Goal: Transaction & Acquisition: Purchase product/service

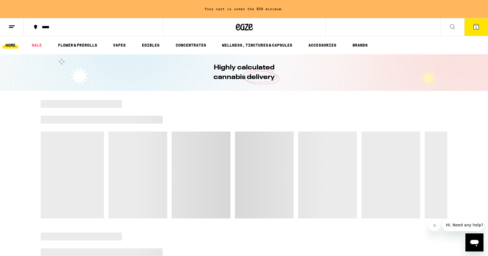
click at [477, 31] on button "1" at bounding box center [476, 27] width 24 height 18
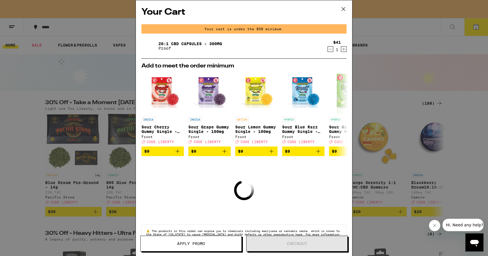
click at [241, 44] on div "20:1 CBD Capsules - 300mg Proof" at bounding box center [233, 46] width 183 height 16
click at [204, 38] on div "20:1 CBD Capsules - 300mg Proof" at bounding box center [233, 46] width 183 height 16
click at [194, 42] on link "20:1 CBD Capsules - 300mg" at bounding box center [190, 44] width 64 height 5
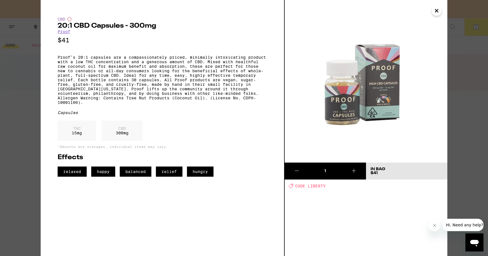
click at [26, 127] on div "CBD 20:1 CBD Capsules - 300mg Proof $41 Proof’s 20:1 capsules are a compassiona…" at bounding box center [244, 128] width 488 height 256
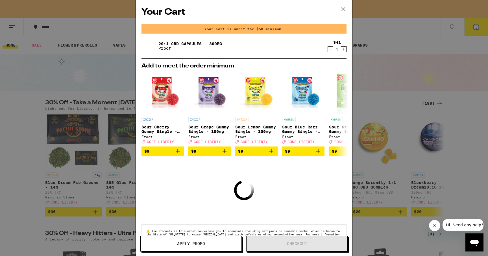
click at [26, 125] on div "Your Cart Your cart is under the $50 minimum. 20:1 CBD Capsules - 300mg Proof $…" at bounding box center [244, 128] width 488 height 256
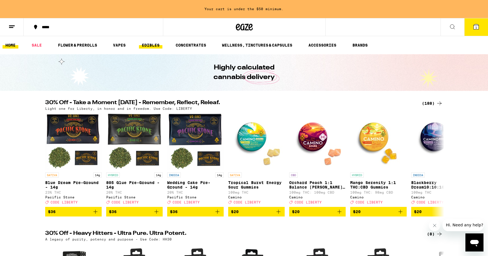
click at [153, 42] on link "EDIBLES" at bounding box center [150, 45] width 23 height 7
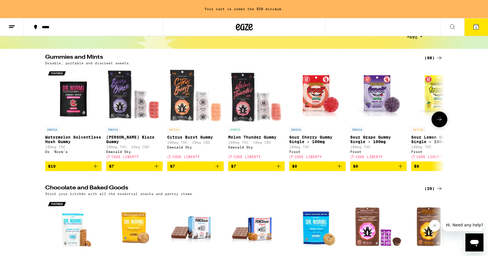
scroll to position [39, 0]
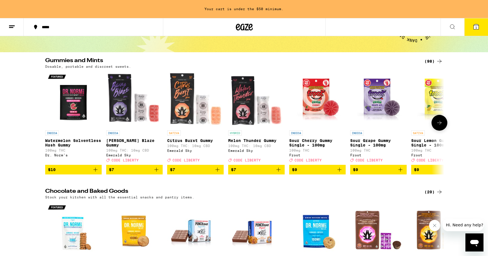
click at [441, 126] on icon at bounding box center [439, 122] width 7 height 7
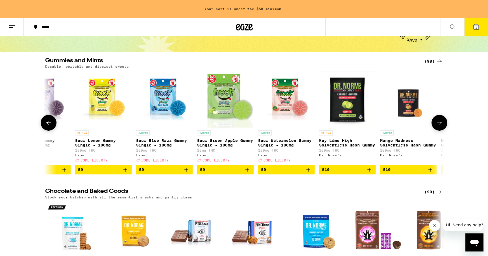
scroll to position [0, 0]
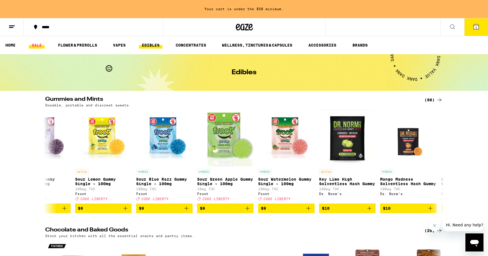
click at [36, 44] on link "SALE" at bounding box center [37, 45] width 16 height 7
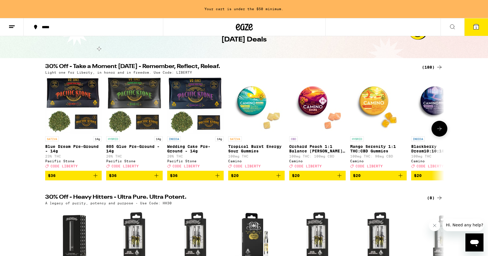
scroll to position [32, 0]
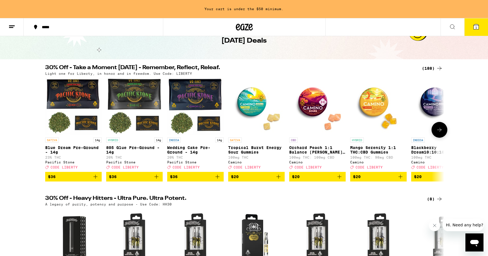
click at [442, 137] on button at bounding box center [440, 130] width 16 height 16
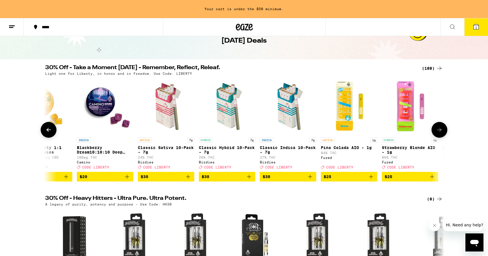
scroll to position [0, 336]
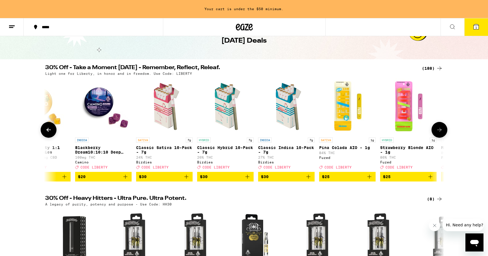
click at [49, 131] on icon at bounding box center [48, 130] width 7 height 7
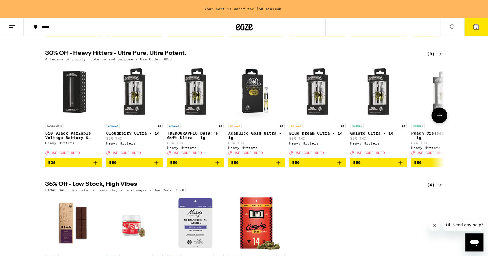
scroll to position [176, 0]
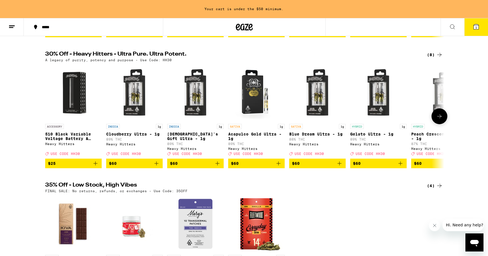
click at [442, 120] on icon at bounding box center [439, 116] width 7 height 7
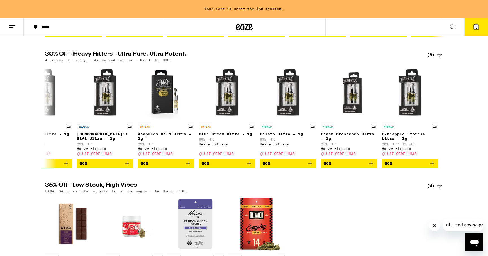
scroll to position [175, 0]
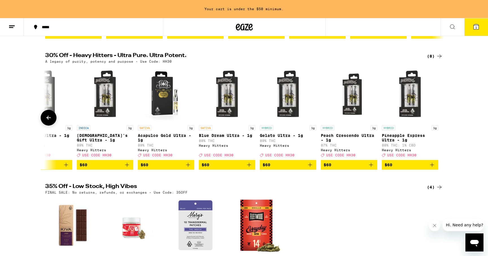
click at [230, 106] on img "Open page for Blue Dream Ultra - 1g from Heavy Hitters" at bounding box center [227, 94] width 56 height 56
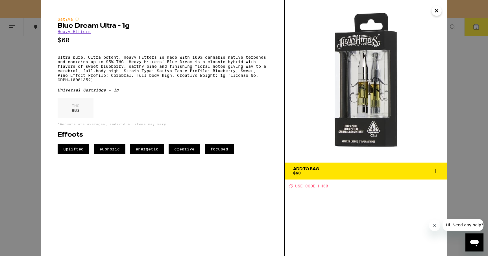
click at [435, 12] on icon "Close" at bounding box center [436, 10] width 3 height 3
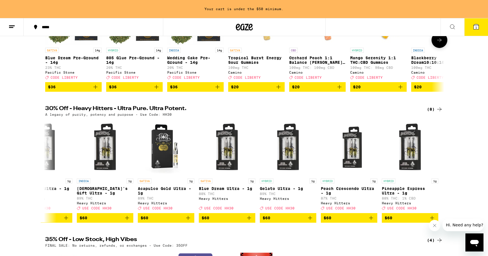
scroll to position [122, 0]
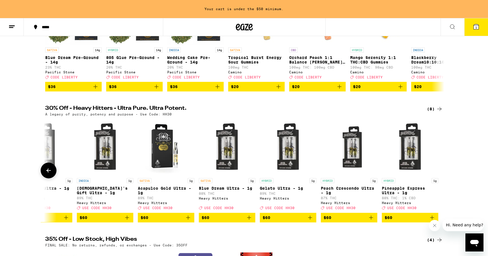
click at [47, 173] on icon at bounding box center [48, 171] width 5 height 4
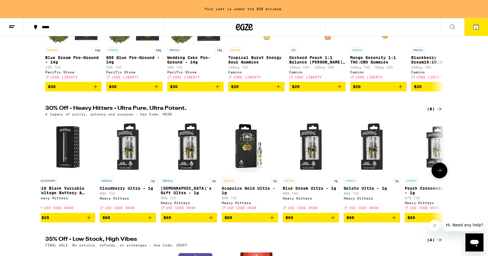
scroll to position [0, 0]
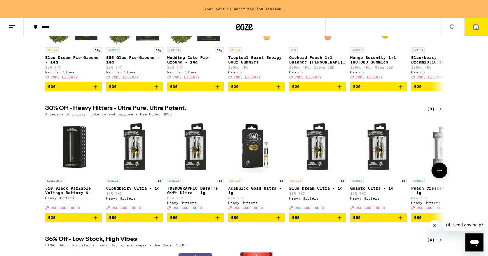
click at [71, 195] on p "510 Black Variable Voltage Battery & Charger" at bounding box center [73, 190] width 56 height 9
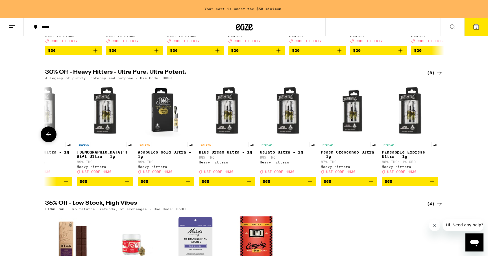
scroll to position [158, 0]
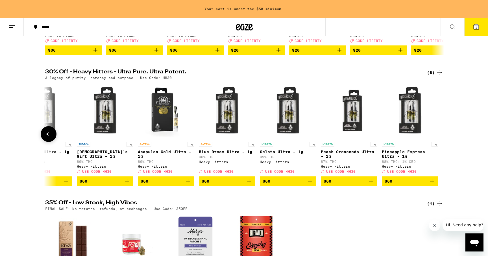
click at [394, 185] on span "$60" at bounding box center [410, 181] width 51 height 7
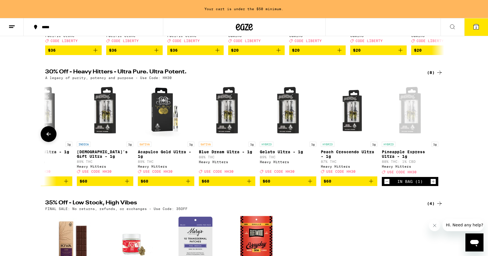
scroll to position [140, 0]
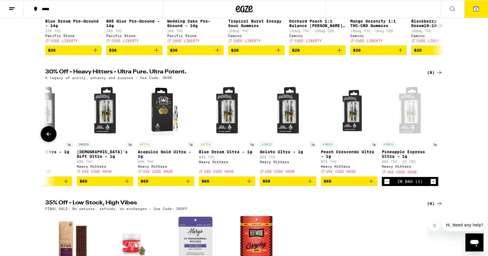
click at [400, 158] on p "Pineapple Express Ultra - 1g" at bounding box center [410, 154] width 56 height 9
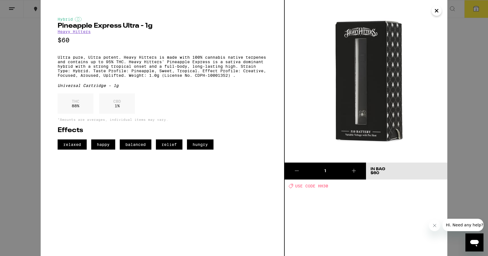
click at [384, 60] on img at bounding box center [366, 81] width 163 height 163
click at [438, 12] on icon "Close" at bounding box center [436, 10] width 3 height 3
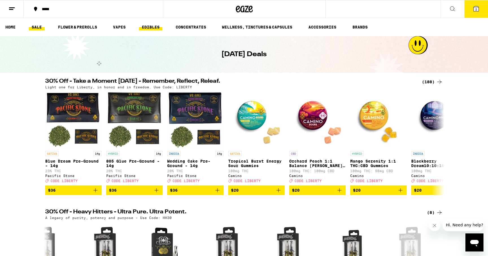
click at [154, 27] on link "EDIBLES" at bounding box center [150, 27] width 23 height 7
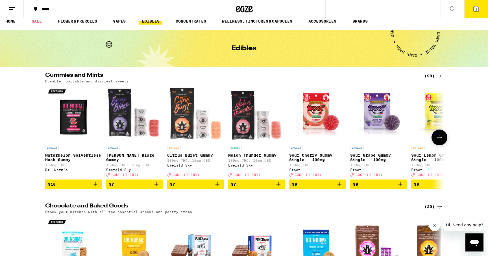
scroll to position [9, 0]
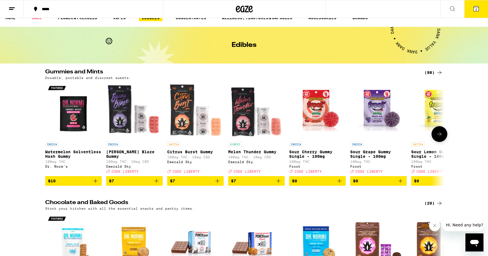
click at [440, 135] on icon at bounding box center [439, 134] width 7 height 7
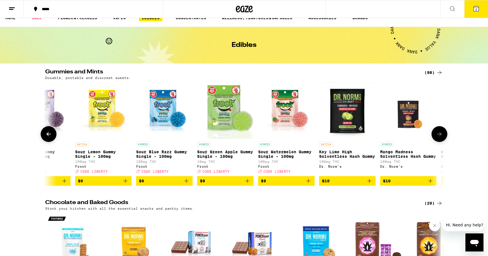
click at [440, 135] on icon at bounding box center [439, 134] width 7 height 7
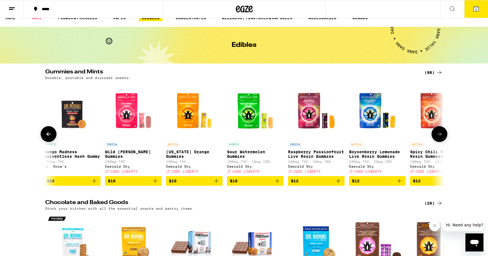
click at [440, 135] on icon at bounding box center [439, 134] width 7 height 7
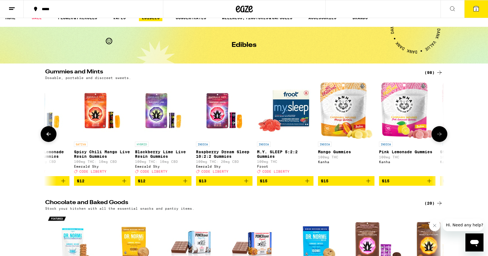
click at [440, 135] on icon at bounding box center [439, 134] width 7 height 7
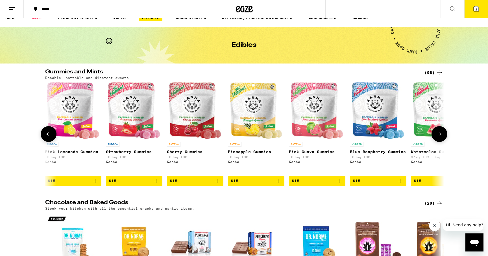
scroll to position [0, 1345]
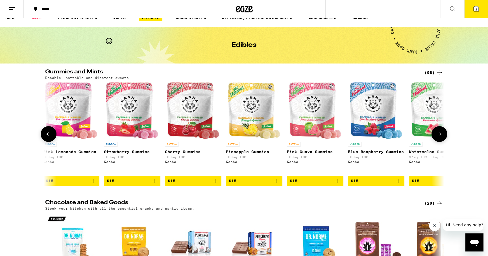
click at [440, 135] on icon at bounding box center [439, 134] width 7 height 7
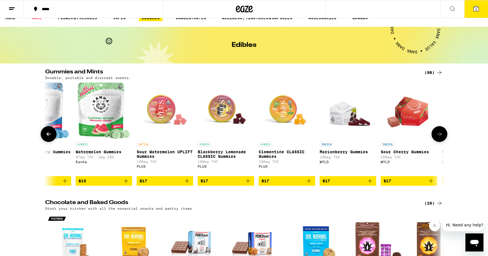
scroll to position [0, 1681]
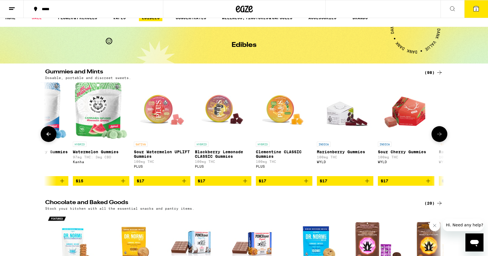
click at [440, 135] on icon at bounding box center [439, 134] width 7 height 7
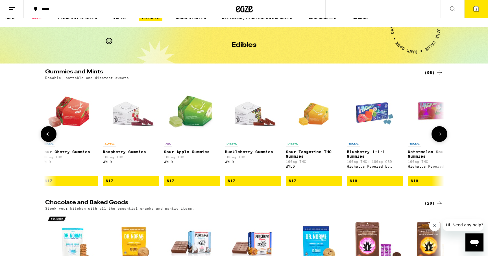
click at [440, 135] on icon at bounding box center [439, 134] width 7 height 7
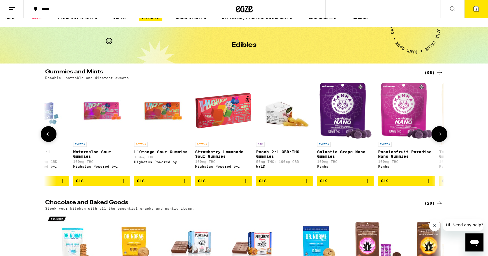
scroll to position [0, 2353]
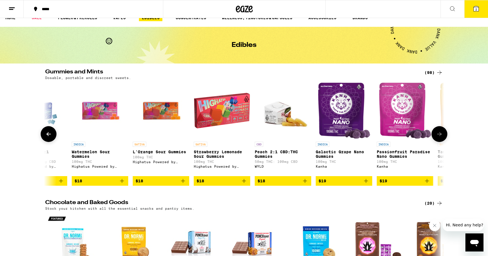
click at [440, 135] on icon at bounding box center [439, 134] width 7 height 7
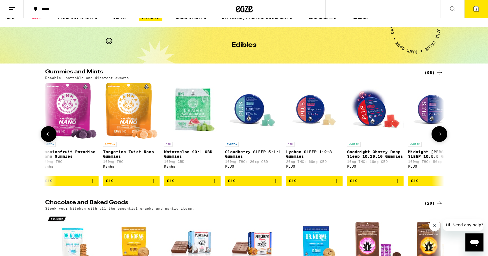
scroll to position [0, 2689]
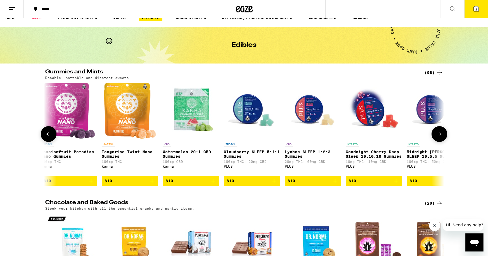
click at [440, 135] on icon at bounding box center [439, 134] width 7 height 7
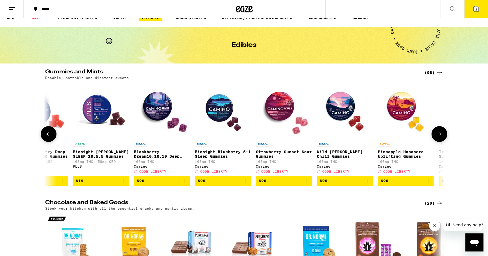
scroll to position [0, 3025]
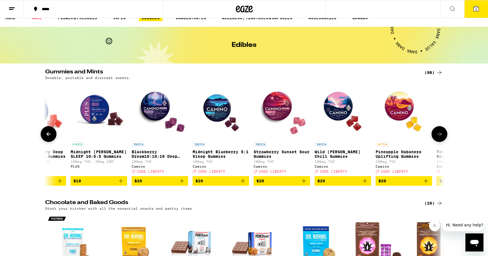
click at [276, 183] on span "$20" at bounding box center [281, 181] width 51 height 7
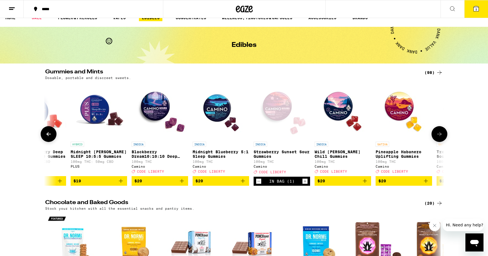
click at [440, 136] on icon at bounding box center [439, 134] width 7 height 7
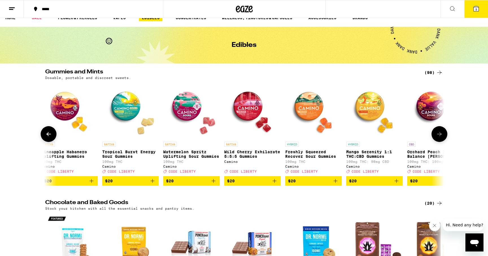
scroll to position [0, 3361]
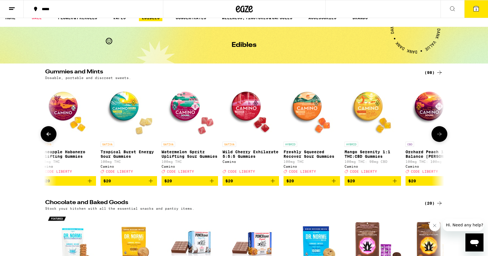
click at [50, 138] on icon at bounding box center [48, 134] width 7 height 7
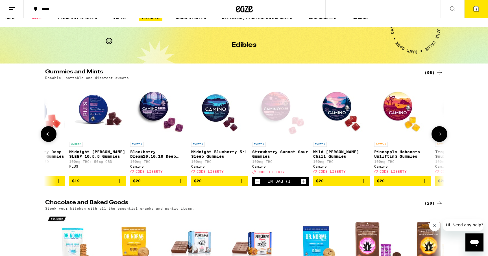
scroll to position [0, 3025]
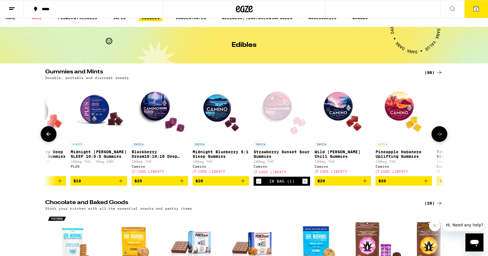
click at [441, 141] on button at bounding box center [440, 134] width 16 height 16
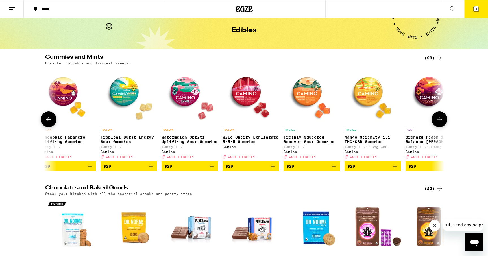
scroll to position [25, 0]
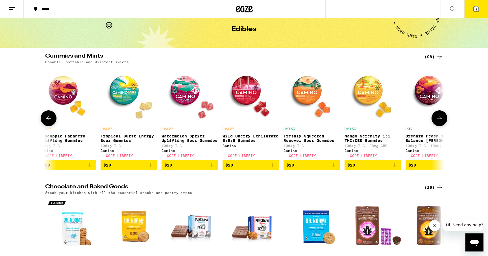
click at [249, 169] on span "$20" at bounding box center [250, 165] width 51 height 7
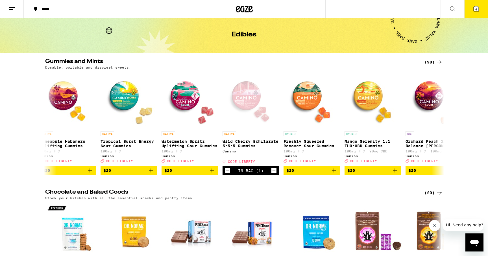
scroll to position [0, 0]
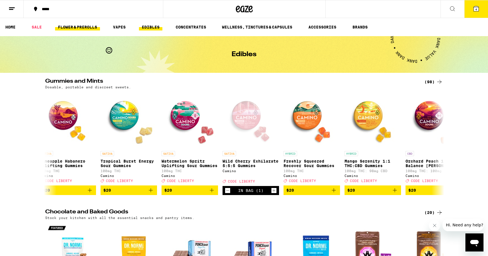
click at [86, 27] on link "FLOWER & PREROLLS" at bounding box center [77, 27] width 45 height 7
click at [118, 26] on link "VAPES" at bounding box center [119, 27] width 18 height 7
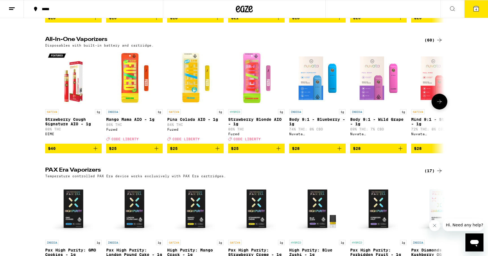
scroll to position [293, 0]
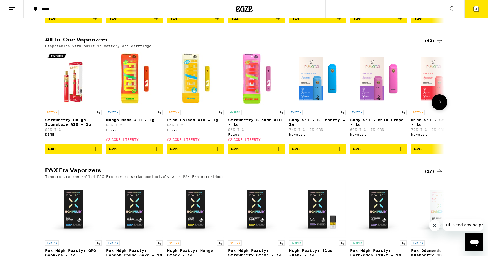
click at [439, 106] on icon at bounding box center [439, 102] width 7 height 7
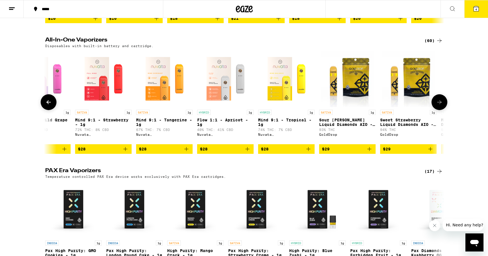
click at [439, 106] on icon at bounding box center [439, 102] width 7 height 7
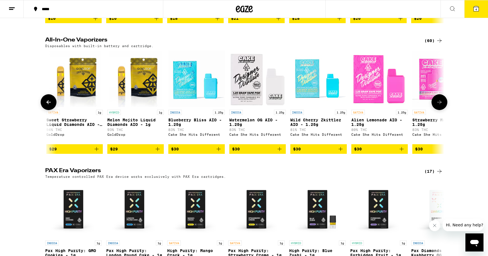
scroll to position [0, 672]
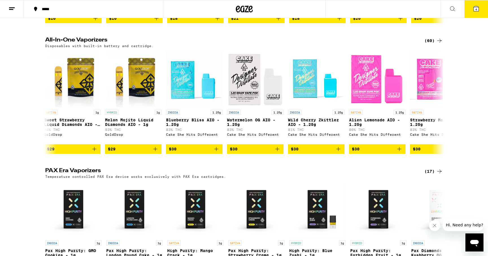
click at [453, 1] on button at bounding box center [453, 9] width 24 height 18
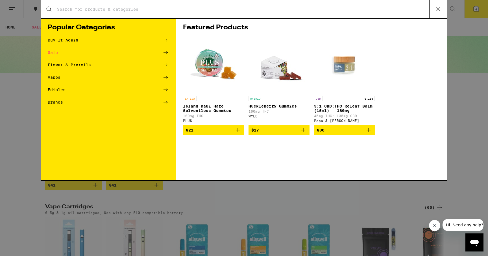
scroll to position [0, 0]
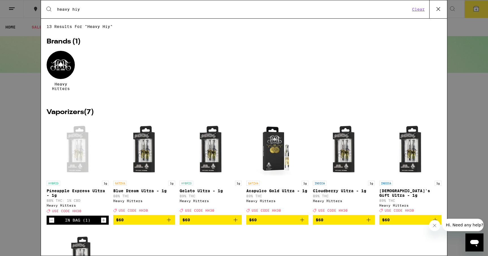
type input "heavy hiy"
click at [58, 67] on div at bounding box center [61, 65] width 28 height 28
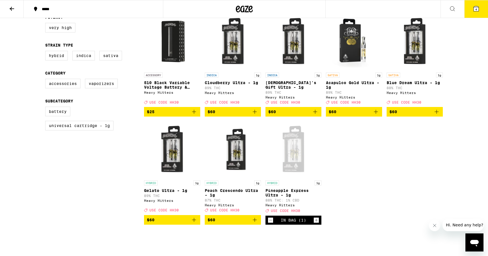
scroll to position [170, 0]
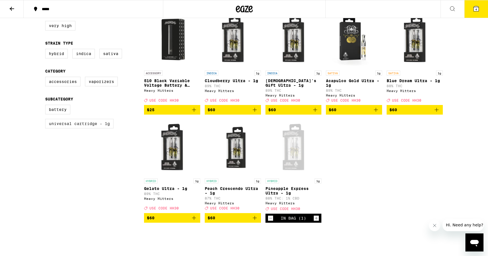
click at [73, 129] on label "Universal Cartridge - 1g" at bounding box center [79, 124] width 68 height 10
click at [47, 106] on input "Universal Cartridge - 1g" at bounding box center [46, 106] width 0 height 0
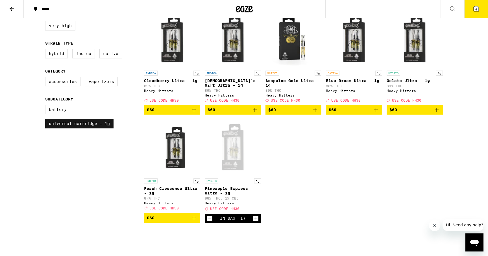
click at [73, 129] on label "Universal Cartridge - 1g" at bounding box center [79, 124] width 68 height 10
click at [47, 106] on input "Universal Cartridge - 1g" at bounding box center [46, 106] width 0 height 0
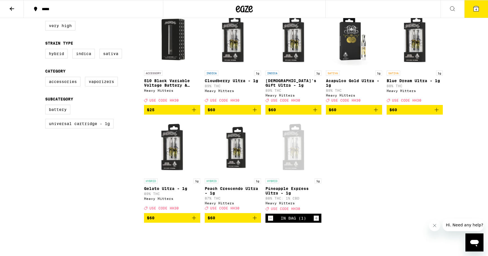
click at [173, 154] on img "Open page for Gelato Ultra - 1g from Heavy Hitters" at bounding box center [172, 147] width 56 height 56
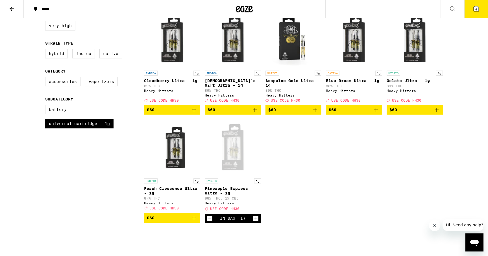
checkbox input "false"
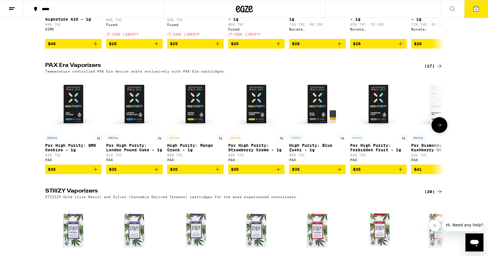
scroll to position [400, 0]
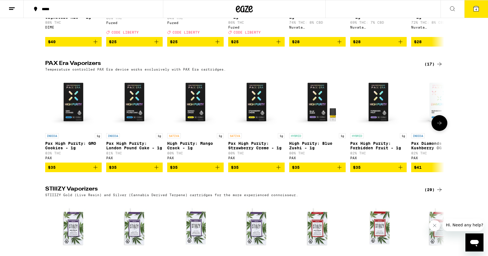
click at [440, 127] on icon at bounding box center [439, 123] width 7 height 7
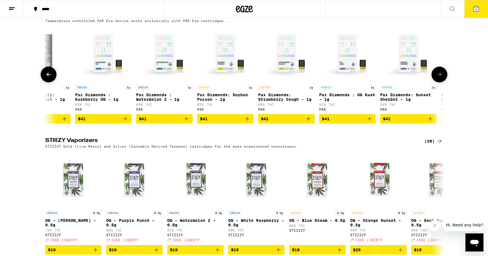
scroll to position [449, 0]
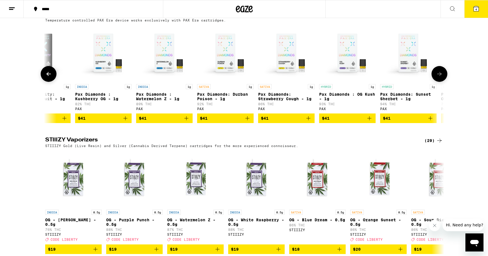
click at [441, 77] on icon at bounding box center [439, 74] width 7 height 7
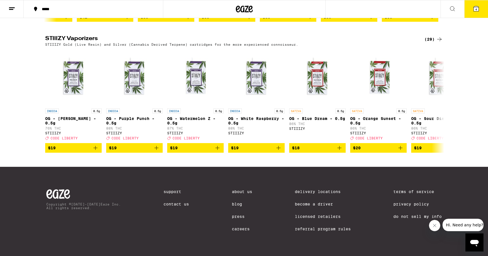
scroll to position [564, 0]
click at [440, 99] on icon at bounding box center [439, 101] width 5 height 4
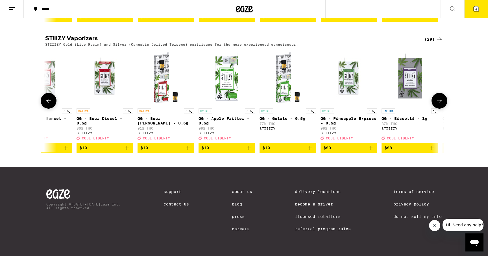
scroll to position [0, 336]
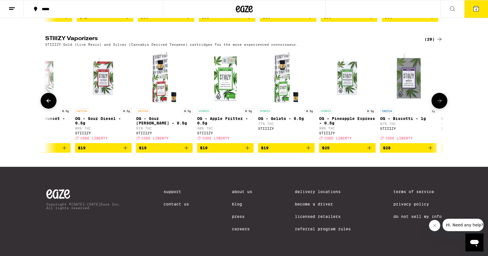
click at [440, 99] on icon at bounding box center [439, 101] width 5 height 4
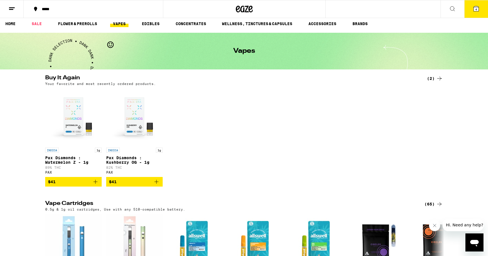
scroll to position [0, 0]
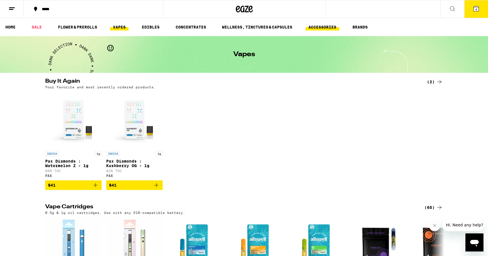
click at [318, 27] on link "ACCESSORIES" at bounding box center [323, 27] width 34 height 7
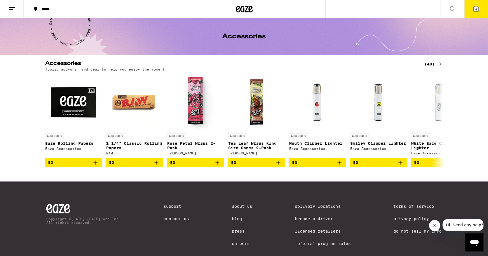
scroll to position [20, 0]
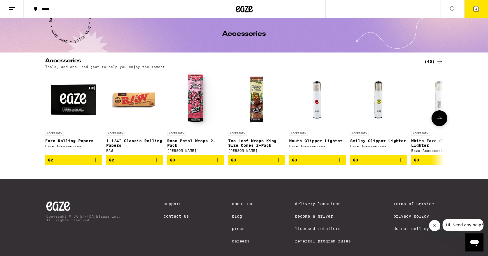
click at [440, 119] on icon at bounding box center [439, 118] width 7 height 7
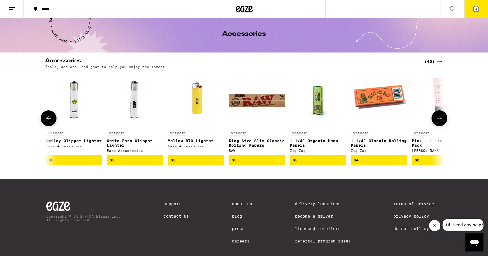
scroll to position [0, 336]
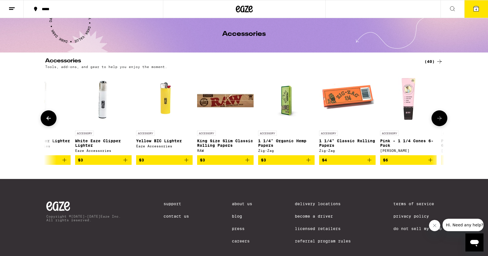
click at [440, 119] on icon at bounding box center [439, 118] width 7 height 7
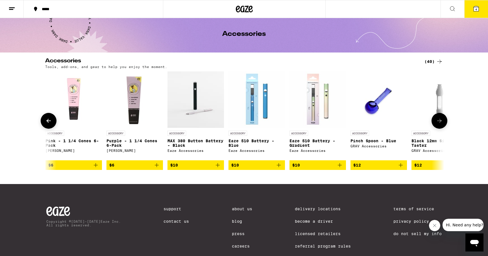
scroll to position [0, 672]
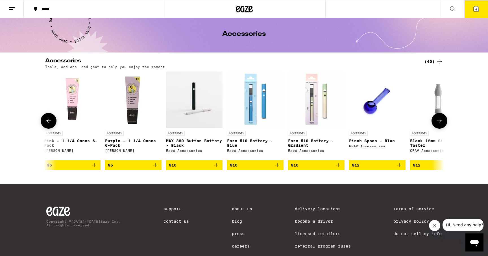
click at [440, 119] on icon at bounding box center [439, 121] width 7 height 7
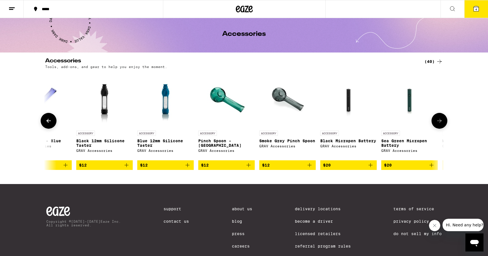
scroll to position [0, 1008]
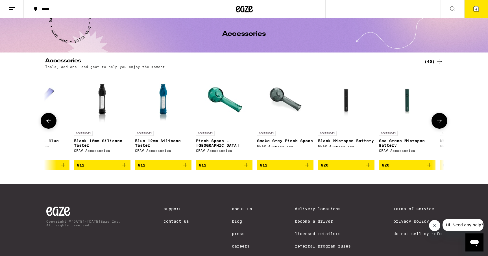
click at [440, 119] on icon at bounding box center [439, 121] width 7 height 7
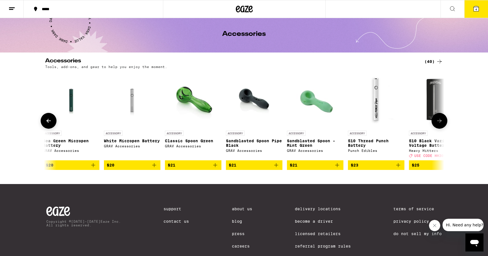
click at [440, 119] on icon at bounding box center [439, 121] width 7 height 7
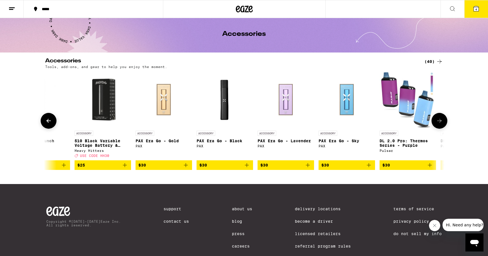
scroll to position [0, 1681]
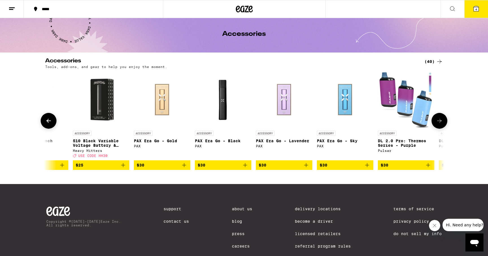
click at [440, 119] on icon at bounding box center [439, 121] width 7 height 7
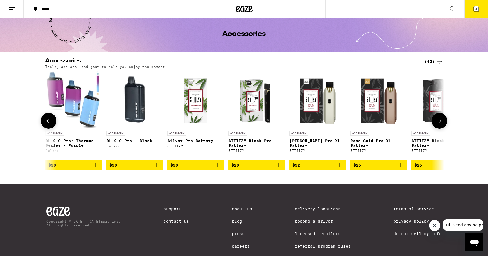
scroll to position [0, 2017]
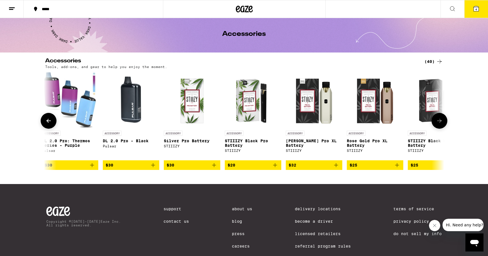
click at [440, 119] on icon at bounding box center [439, 121] width 7 height 7
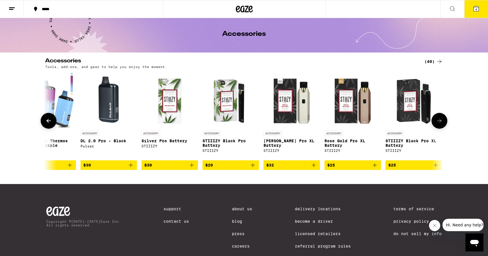
scroll to position [0, 2043]
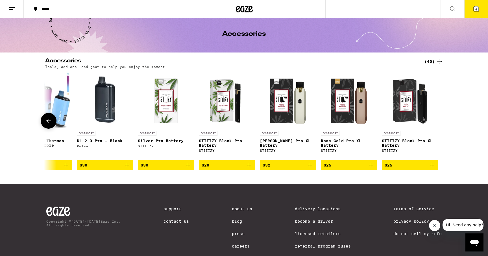
click at [166, 96] on img "Open page for Silver Pro Battery from STIIIZY" at bounding box center [166, 99] width 56 height 56
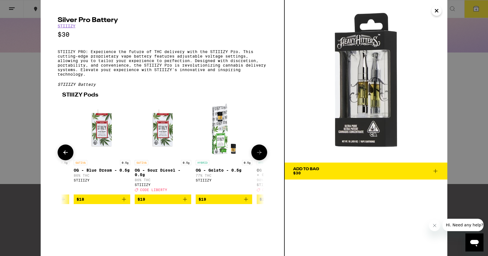
scroll to position [0, 117]
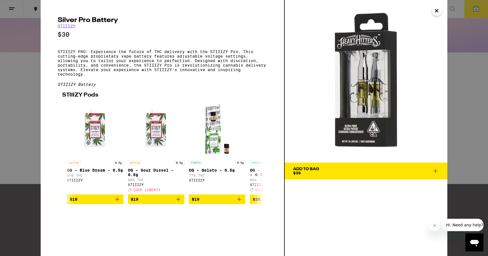
click at [336, 172] on span "Add To Bag $30" at bounding box center [366, 171] width 146 height 8
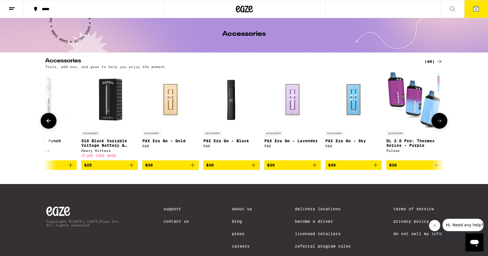
scroll to position [0, 1681]
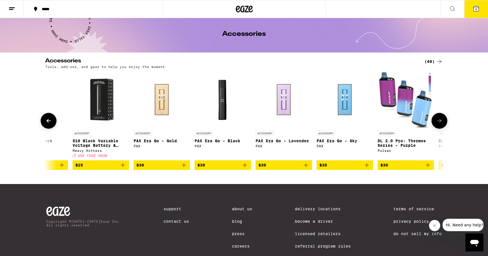
click at [100, 167] on span "$25" at bounding box center [100, 165] width 51 height 7
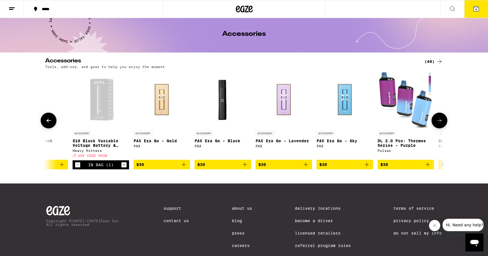
click at [98, 142] on p "510 Black Variable Voltage Battery & Charger" at bounding box center [101, 143] width 56 height 9
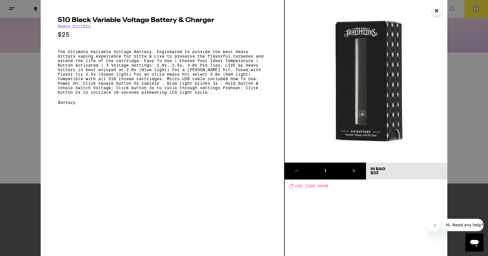
click at [438, 10] on icon "Close" at bounding box center [436, 10] width 3 height 3
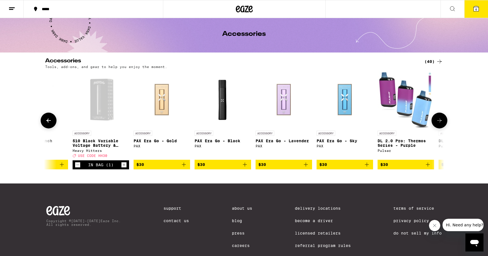
click at [169, 142] on p "PAX Era Go - Gold" at bounding box center [162, 141] width 56 height 5
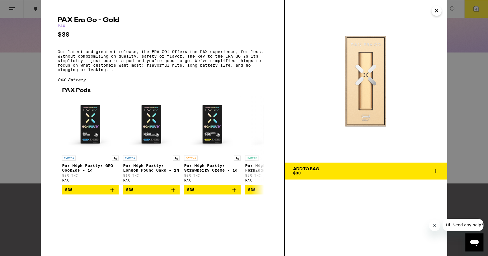
click at [322, 169] on span "Add To Bag $30" at bounding box center [366, 171] width 146 height 8
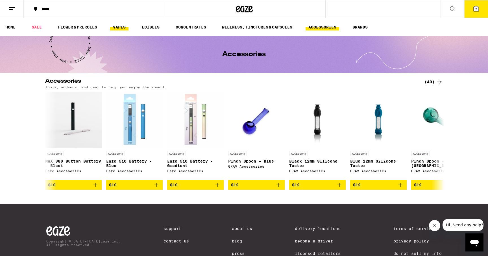
click at [120, 29] on link "VAPES" at bounding box center [119, 27] width 18 height 7
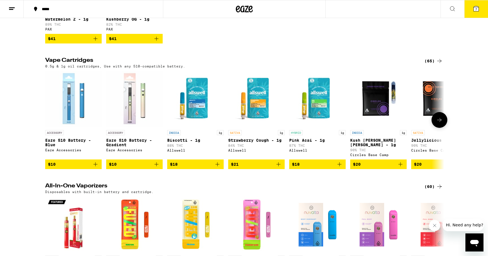
scroll to position [147, 0]
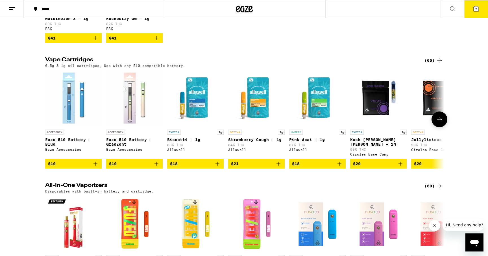
click at [441, 123] on icon at bounding box center [439, 119] width 7 height 7
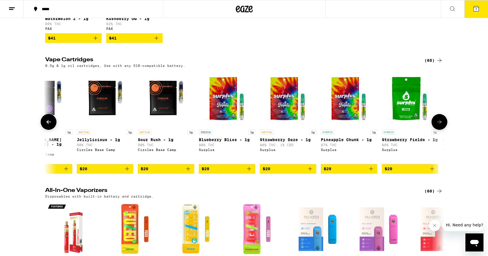
scroll to position [0, 336]
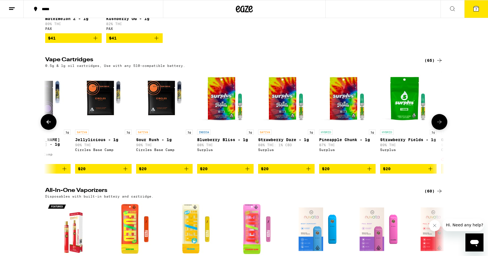
click at [441, 124] on button at bounding box center [440, 122] width 16 height 16
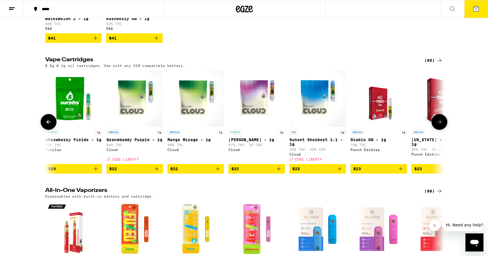
scroll to position [0, 672]
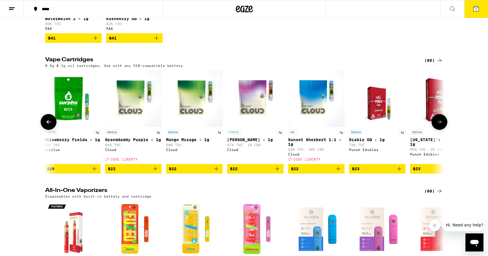
click at [441, 124] on button at bounding box center [440, 122] width 16 height 16
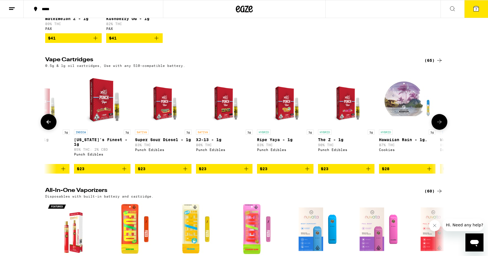
click at [441, 124] on button at bounding box center [440, 122] width 16 height 16
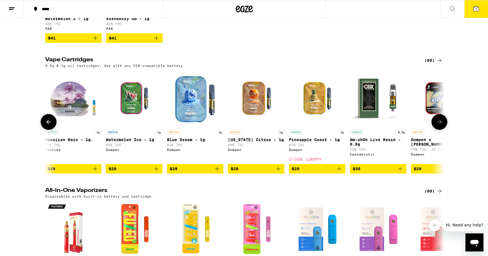
scroll to position [0, 1345]
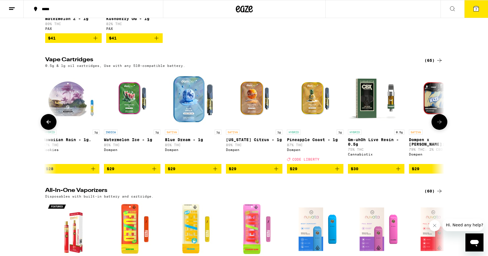
click at [441, 124] on button at bounding box center [440, 122] width 16 height 16
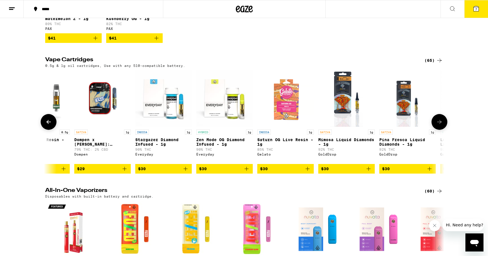
scroll to position [0, 1681]
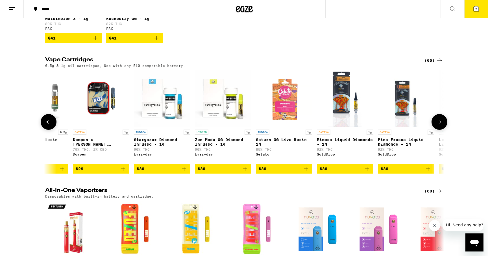
click at [441, 124] on button at bounding box center [440, 122] width 16 height 16
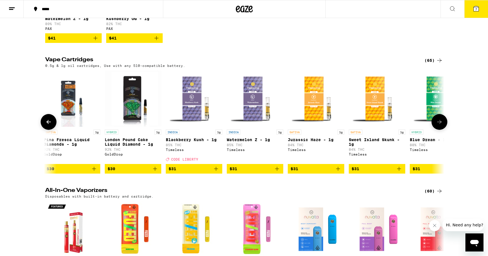
scroll to position [0, 2017]
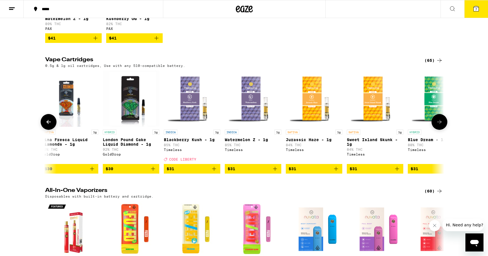
click at [52, 130] on button at bounding box center [49, 122] width 16 height 16
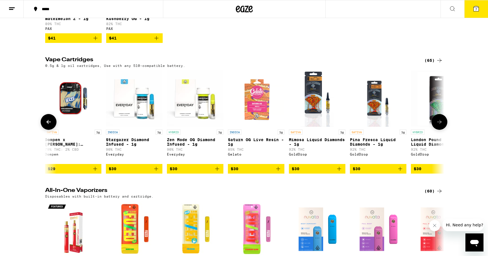
scroll to position [0, 1681]
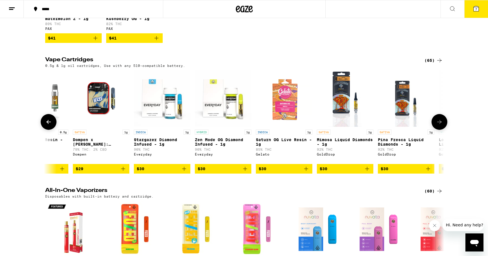
click at [221, 144] on p "Zen Mode OG Diamond Infused - 1g" at bounding box center [223, 142] width 56 height 9
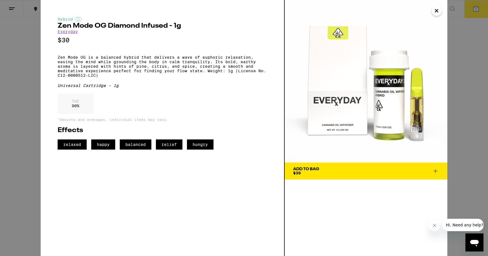
click at [316, 168] on div "Add To Bag" at bounding box center [306, 169] width 26 height 4
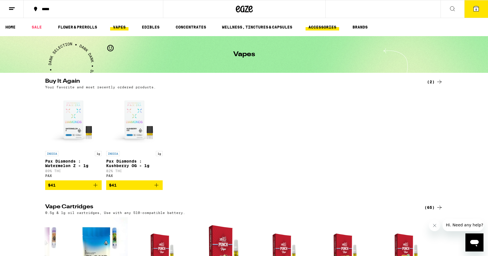
click at [319, 27] on link "ACCESSORIES" at bounding box center [323, 27] width 34 height 7
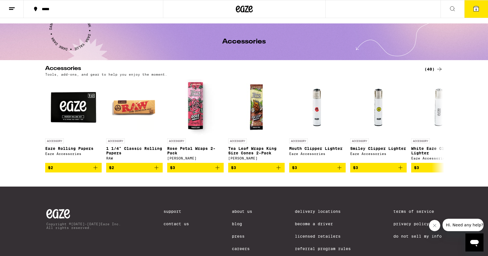
scroll to position [13, 0]
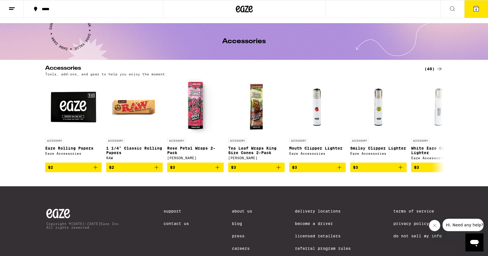
click at [434, 67] on div "(40)" at bounding box center [434, 69] width 18 height 7
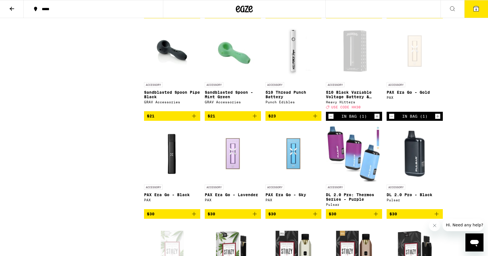
scroll to position [551, 0]
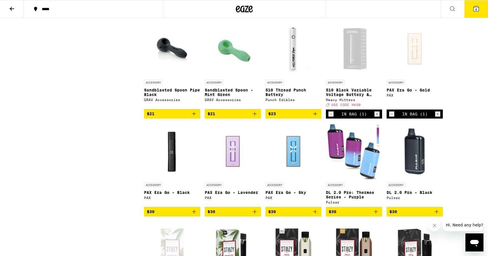
click at [332, 118] on icon "Decrement" at bounding box center [331, 114] width 5 height 7
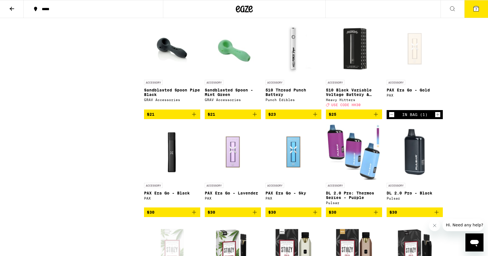
click at [391, 118] on icon "Decrement" at bounding box center [391, 114] width 5 height 7
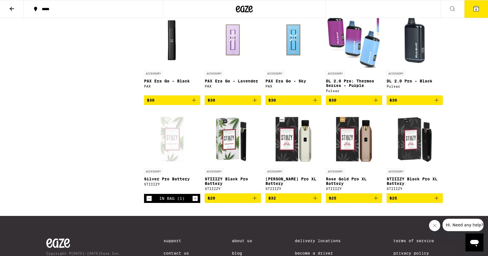
scroll to position [667, 0]
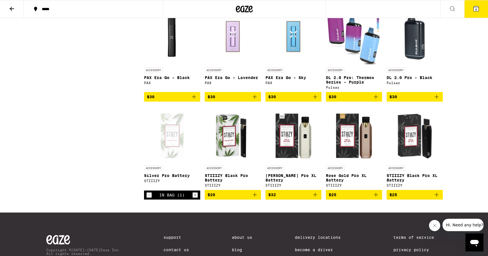
click at [358, 65] on img "Open page for DL 2.0 Pro: Thermos Series - Purple from Pulsar" at bounding box center [354, 36] width 56 height 56
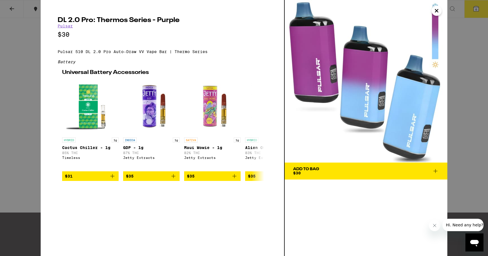
click at [34, 99] on div "DL 2.0 Pro: Thermos Series - Purple Pulsar $30 Pulsar 510 DL 2.0 Pro Auto-Draw …" at bounding box center [244, 128] width 488 height 256
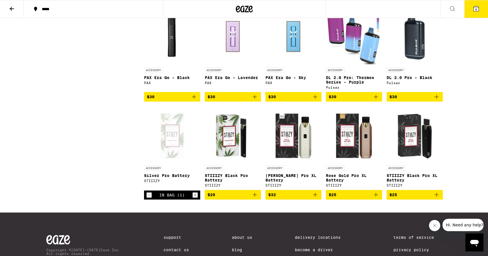
click at [417, 50] on img "Open page for DL 2.0 Pro - Black from Pulsar" at bounding box center [415, 36] width 56 height 56
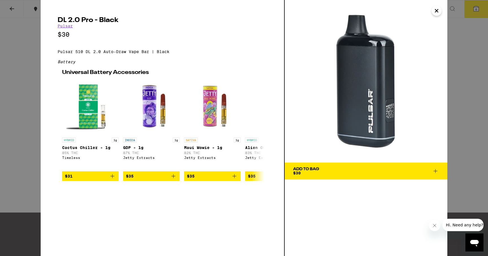
click at [34, 74] on div "DL 2.0 Pro - Black Pulsar $30 Pulsar 510 DL 2.0 Auto-Draw Vape Bar | Black Batt…" at bounding box center [244, 128] width 488 height 256
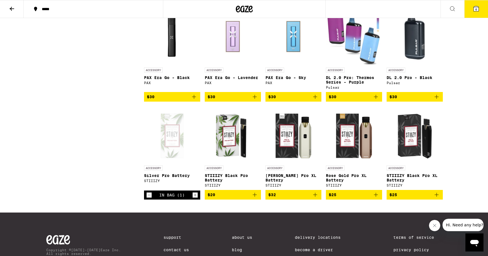
click at [240, 158] on img "Open page for STIIIZY Black Pro Battery from STIIIZY" at bounding box center [233, 134] width 56 height 56
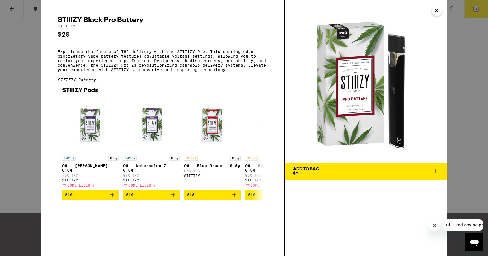
click at [35, 109] on div "STIIIZY Black Pro Battery STIIIZY $20 Experience the future of THC delivery wit…" at bounding box center [244, 128] width 488 height 256
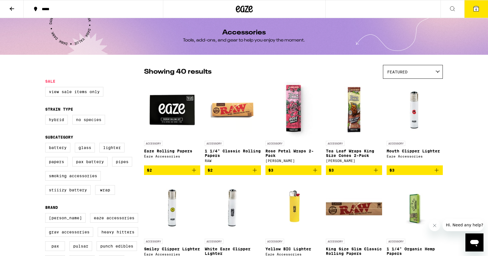
click at [236, 9] on icon at bounding box center [238, 9] width 4 height 7
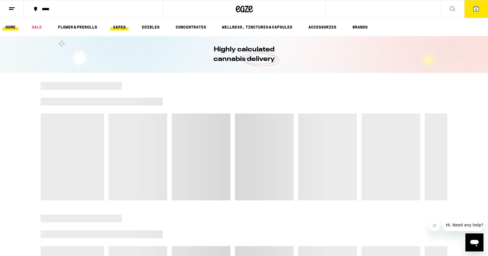
click at [124, 27] on link "VAPES" at bounding box center [119, 27] width 18 height 7
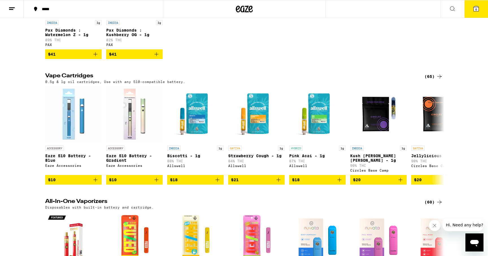
scroll to position [146, 0]
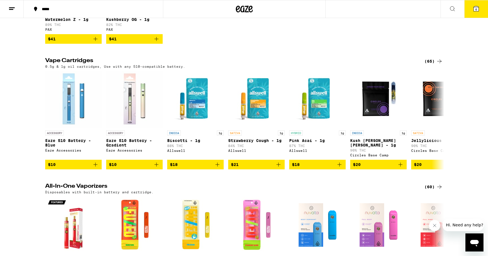
click at [429, 64] on div "(65)" at bounding box center [434, 61] width 18 height 7
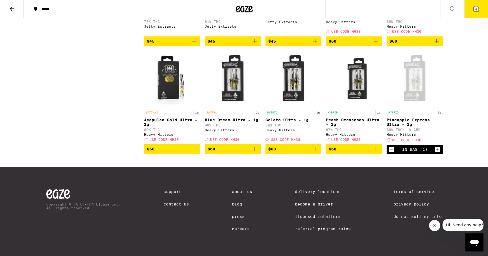
scroll to position [1279, 0]
click at [393, 153] on icon "Decrement" at bounding box center [391, 149] width 5 height 7
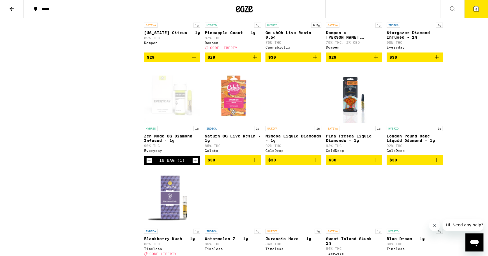
scroll to position [616, 0]
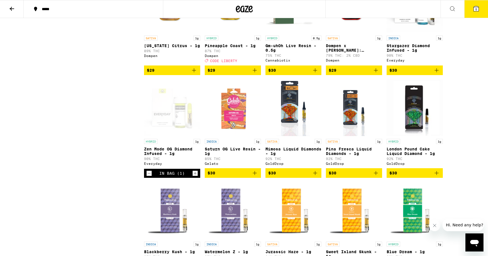
click at [146, 178] on div "In Bag (1)" at bounding box center [172, 173] width 56 height 9
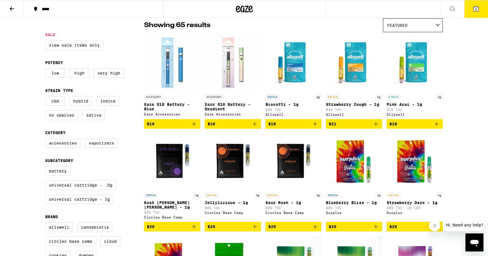
scroll to position [0, 0]
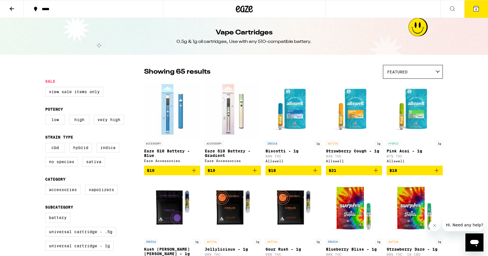
click at [13, 9] on icon at bounding box center [11, 8] width 7 height 7
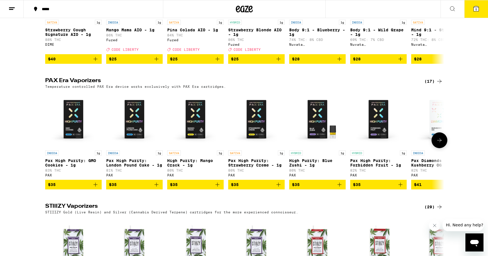
scroll to position [385, 0]
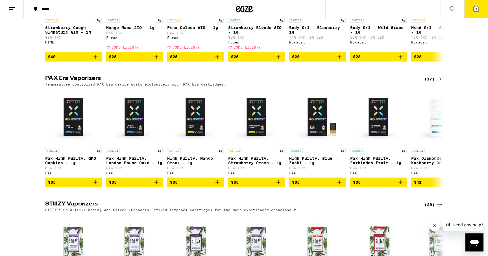
click at [432, 82] on div "(17)" at bounding box center [434, 79] width 18 height 7
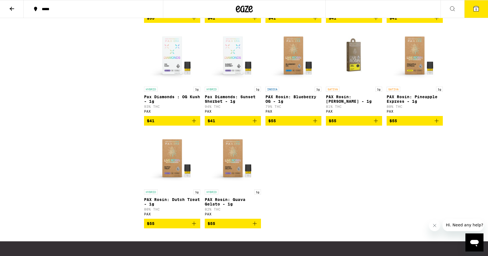
scroll to position [261, 0]
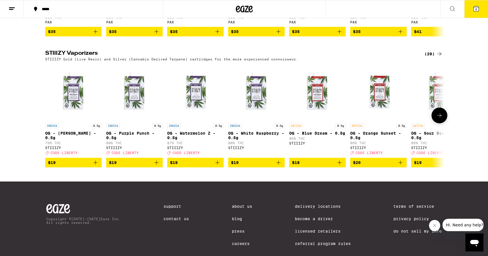
scroll to position [532, 0]
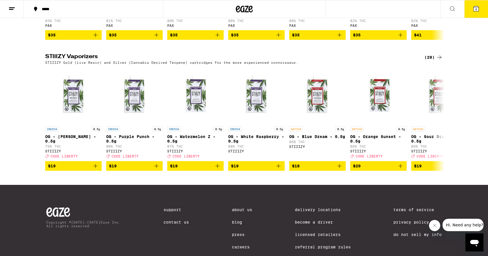
click at [432, 61] on div "(29)" at bounding box center [434, 57] width 18 height 7
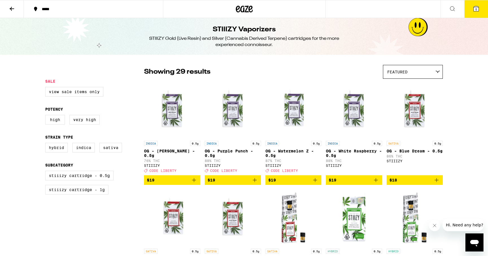
click at [479, 8] on icon at bounding box center [476, 8] width 7 height 7
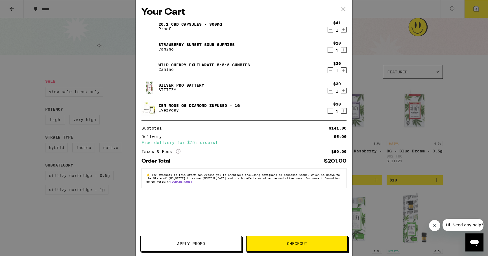
click at [330, 31] on icon "Decrement" at bounding box center [330, 29] width 5 height 7
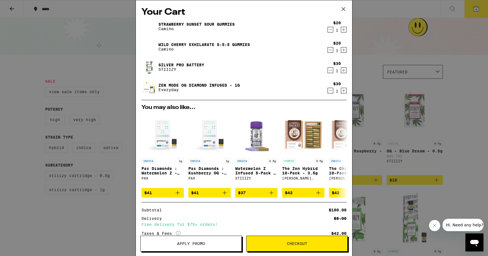
click at [330, 71] on icon "Decrement" at bounding box center [330, 70] width 5 height 7
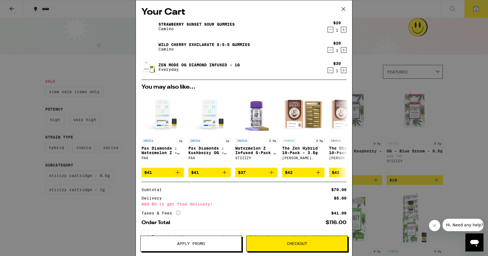
click at [330, 71] on icon "Decrement" at bounding box center [330, 70] width 5 height 7
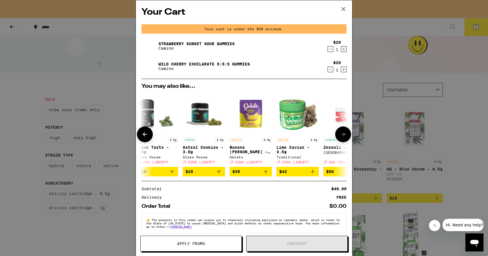
scroll to position [0, 264]
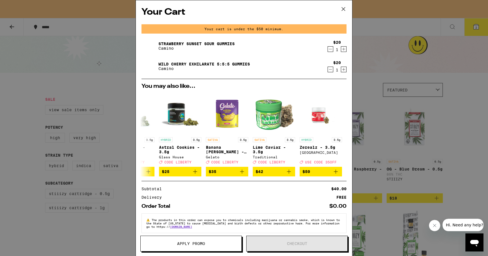
click at [456, 131] on div "Your Cart Your cart is under the $50 minimum. Strawberry Sunset Sour Gummies Ca…" at bounding box center [244, 128] width 488 height 256
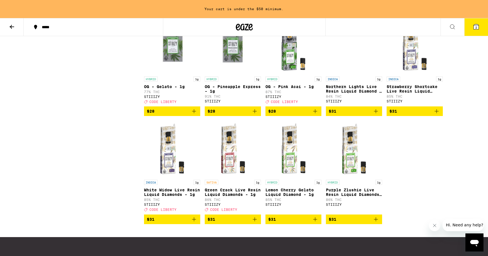
scroll to position [513, 0]
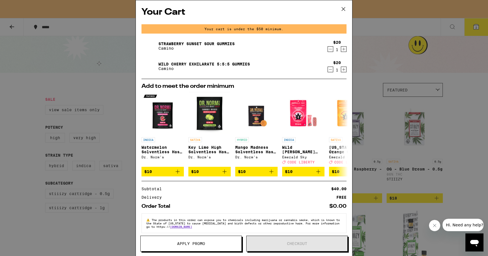
click at [345, 5] on icon at bounding box center [343, 9] width 8 height 8
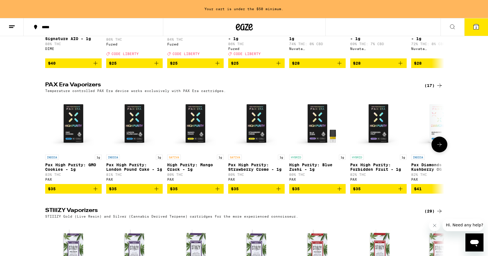
scroll to position [393, 0]
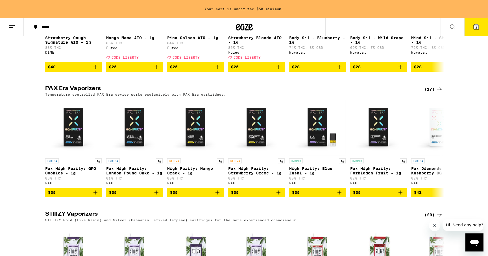
click at [429, 93] on div "(17)" at bounding box center [434, 89] width 18 height 7
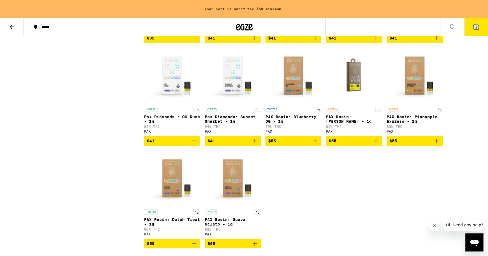
scroll to position [259, 0]
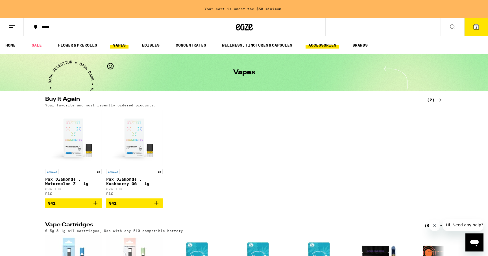
click at [320, 45] on link "ACCESSORIES" at bounding box center [323, 45] width 34 height 7
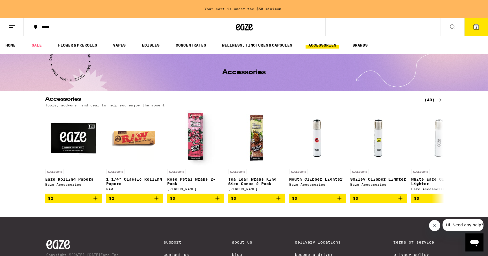
scroll to position [6, 0]
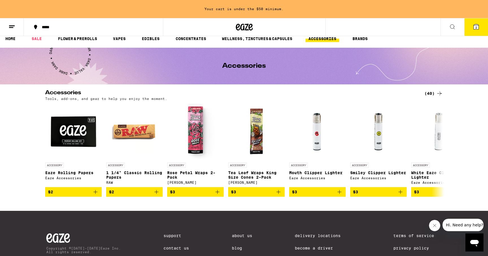
click at [430, 94] on div "(40)" at bounding box center [434, 93] width 18 height 7
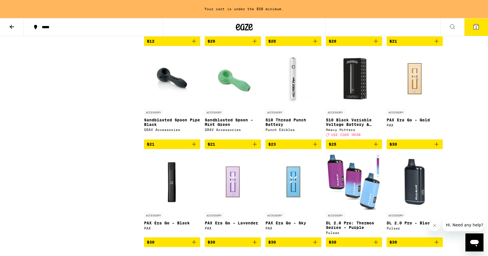
scroll to position [540, 0]
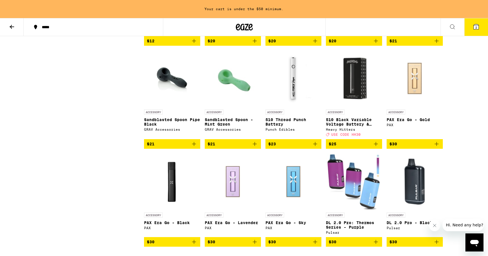
click at [337, 127] on p "510 Black Variable Voltage Battery & Charger" at bounding box center [354, 122] width 56 height 9
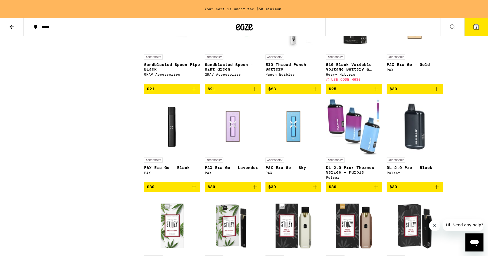
scroll to position [586, 0]
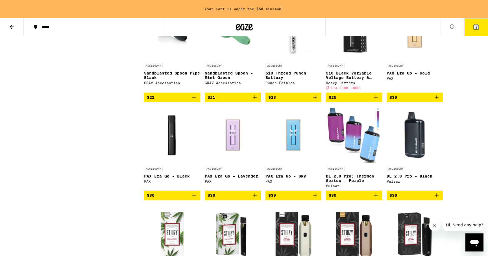
click at [177, 179] on p "PAX Era Go - Black" at bounding box center [172, 176] width 56 height 5
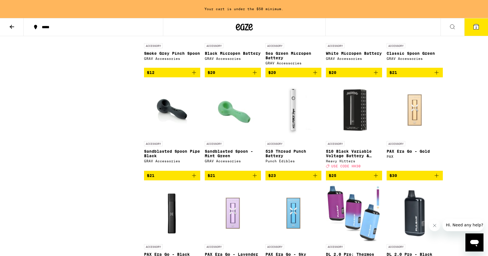
scroll to position [501, 0]
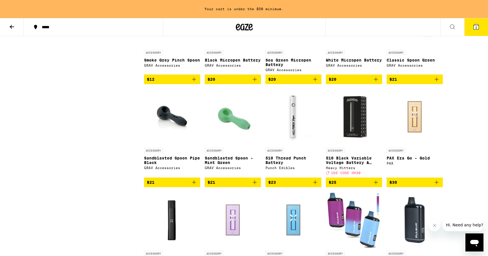
click at [418, 132] on img "Open page for PAX Era Go - Gold from PAX" at bounding box center [415, 117] width 56 height 56
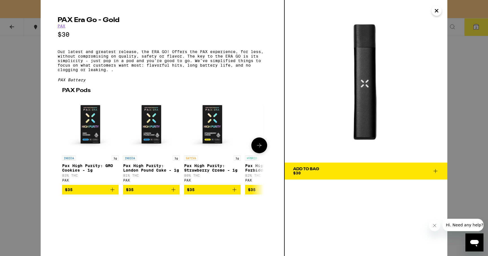
click at [258, 149] on icon at bounding box center [259, 145] width 7 height 7
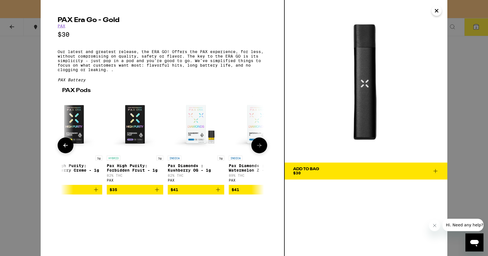
scroll to position [0, 139]
click at [258, 149] on icon at bounding box center [259, 145] width 7 height 7
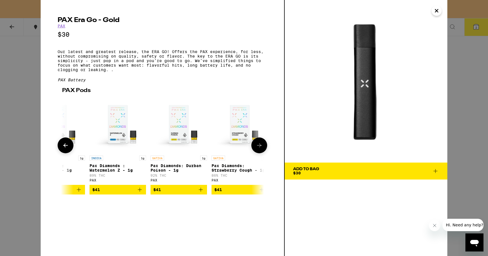
scroll to position [0, 278]
click at [462, 120] on div "PAX Era Go - Gold PAX $30 Our latest and greatest release, the ERA GO! Offers t…" at bounding box center [244, 128] width 488 height 256
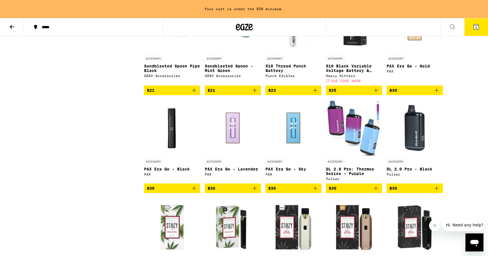
scroll to position [595, 0]
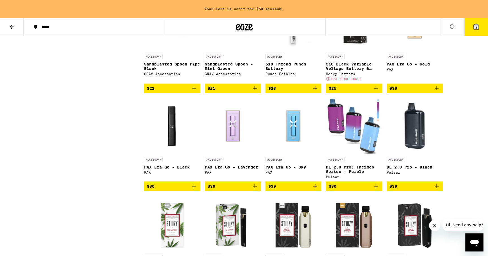
click at [357, 153] on img "Open page for DL 2.0 Pro: Thermos Series - Purple from Pulsar" at bounding box center [354, 126] width 56 height 56
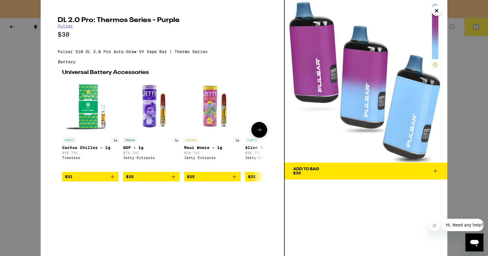
click at [259, 138] on button at bounding box center [259, 130] width 16 height 16
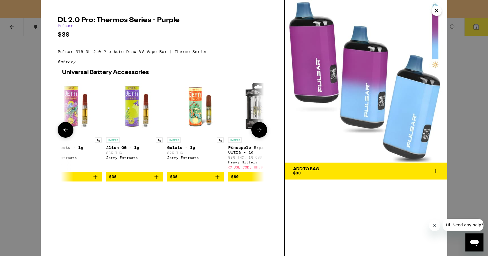
click at [259, 138] on button at bounding box center [259, 130] width 16 height 16
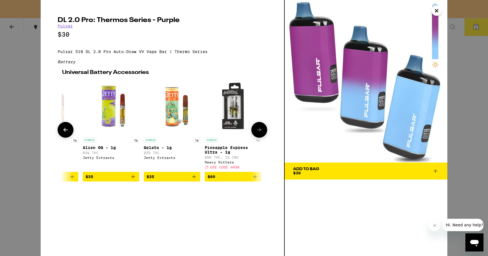
scroll to position [0, 166]
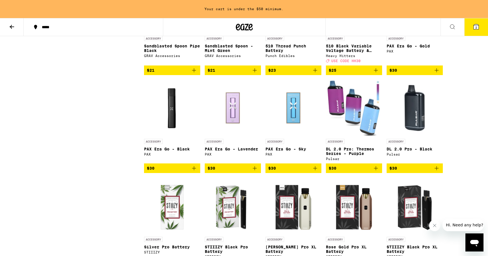
scroll to position [614, 0]
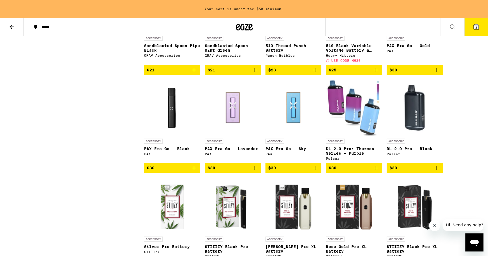
click at [158, 171] on span "$30" at bounding box center [172, 168] width 51 height 7
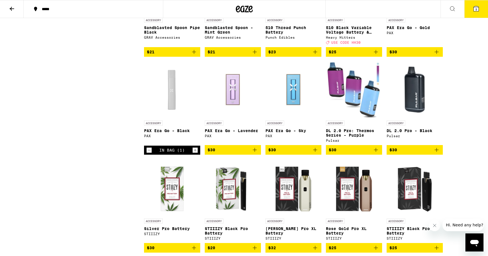
scroll to position [595, 0]
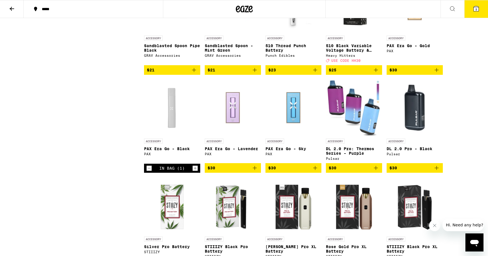
click at [175, 131] on div "Open page for PAX Era Go - Black from PAX" at bounding box center [172, 107] width 56 height 56
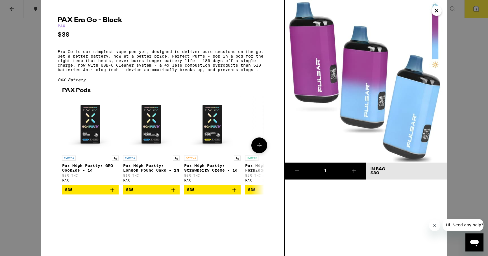
click at [261, 149] on icon at bounding box center [259, 145] width 7 height 7
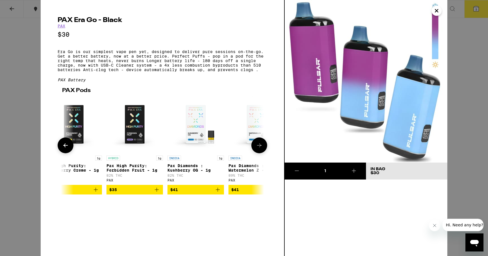
scroll to position [0, 139]
click at [261, 149] on icon at bounding box center [259, 145] width 7 height 7
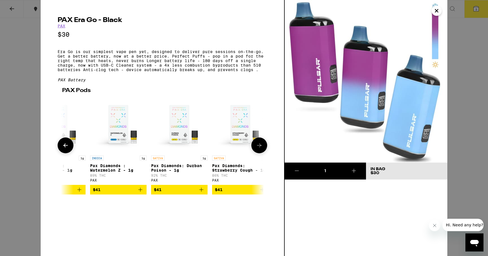
scroll to position [0, 278]
click at [261, 149] on icon at bounding box center [259, 145] width 7 height 7
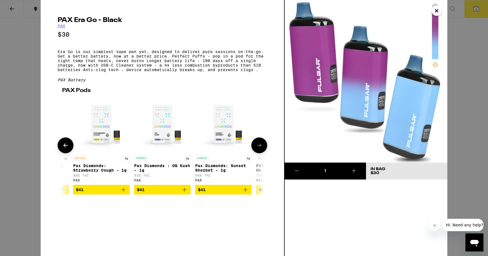
scroll to position [0, 417]
click at [261, 149] on icon at bounding box center [259, 145] width 7 height 7
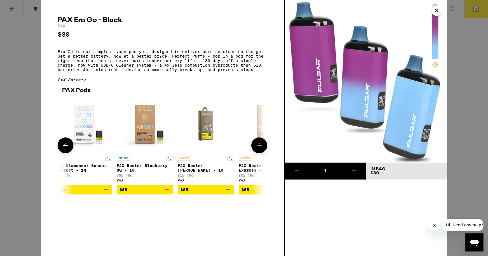
scroll to position [0, 556]
click at [261, 149] on icon at bounding box center [259, 145] width 7 height 7
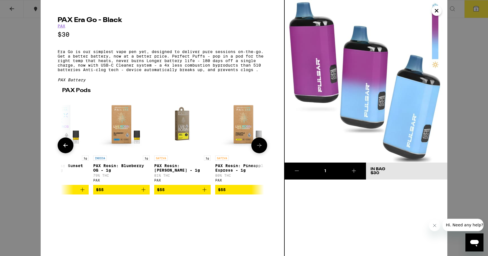
scroll to position [0, 577]
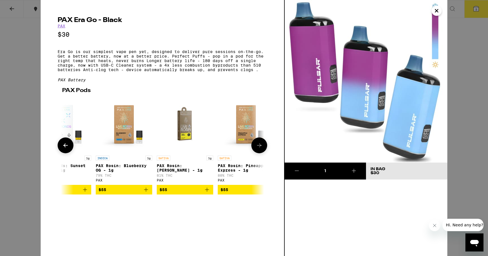
click at [130, 193] on span "$55" at bounding box center [124, 189] width 51 height 7
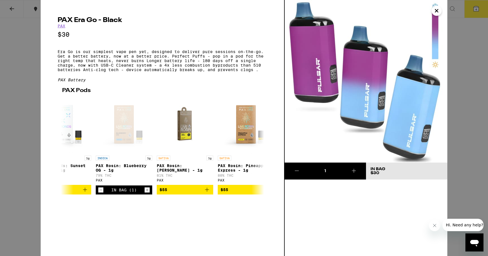
click at [433, 10] on icon "Close" at bounding box center [436, 10] width 7 height 8
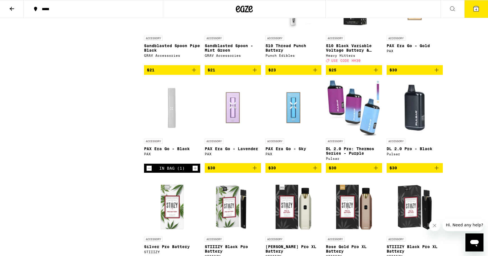
click at [483, 9] on button "4" at bounding box center [476, 9] width 24 height 18
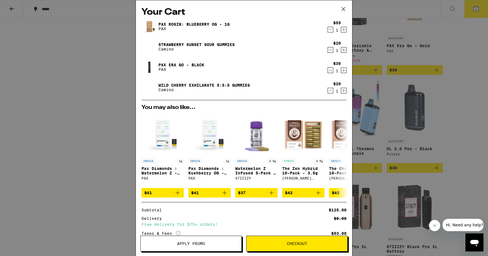
click at [51, 65] on div "Your Cart PAX Rosin: Blueberry OG - 1g PAX $55 1 Strawberry Sunset Sour Gummies…" at bounding box center [244, 128] width 488 height 256
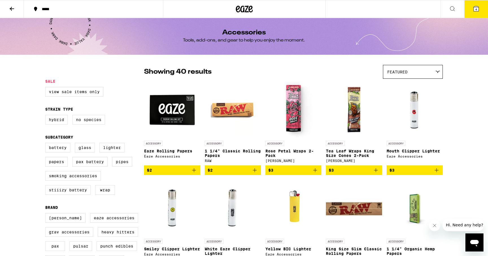
click at [253, 9] on div at bounding box center [244, 9] width 162 height 18
click at [243, 8] on icon at bounding box center [244, 9] width 8 height 7
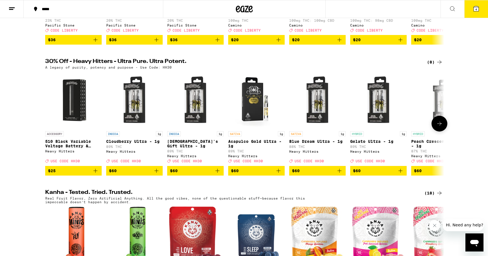
scroll to position [158, 0]
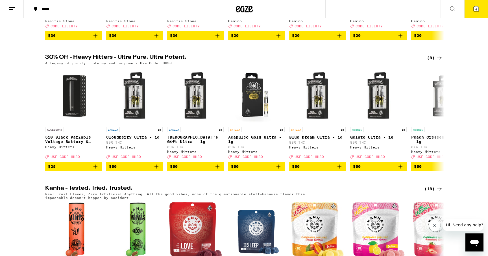
click at [470, 7] on button "4" at bounding box center [476, 9] width 24 height 18
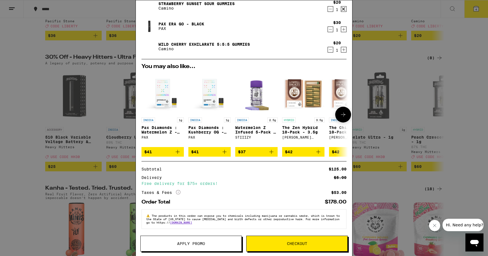
scroll to position [45, 0]
